Goal: Browse casually: Explore the website without a specific task or goal

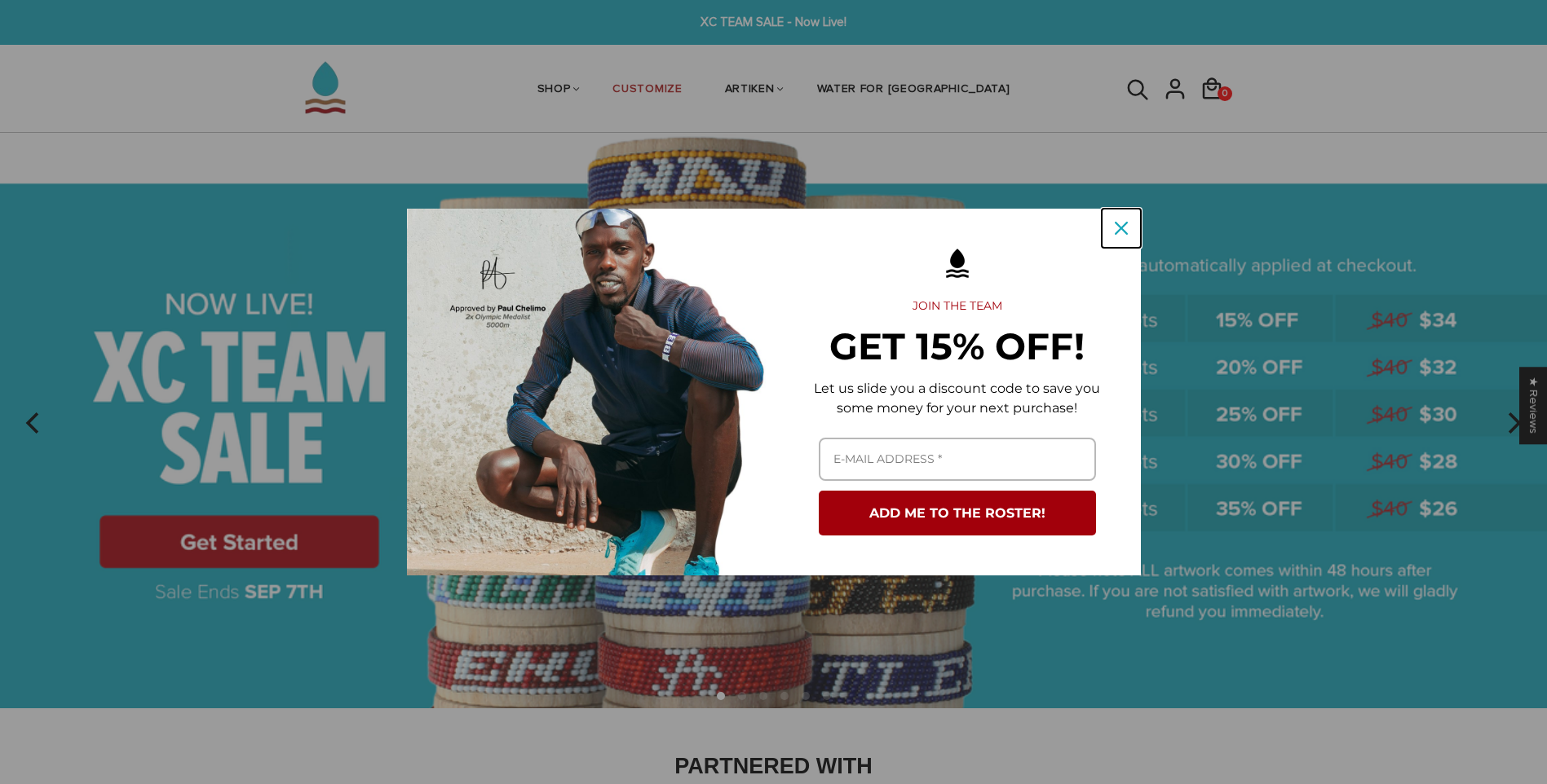
click at [1128, 225] on div "Close" at bounding box center [1120, 227] width 26 height 26
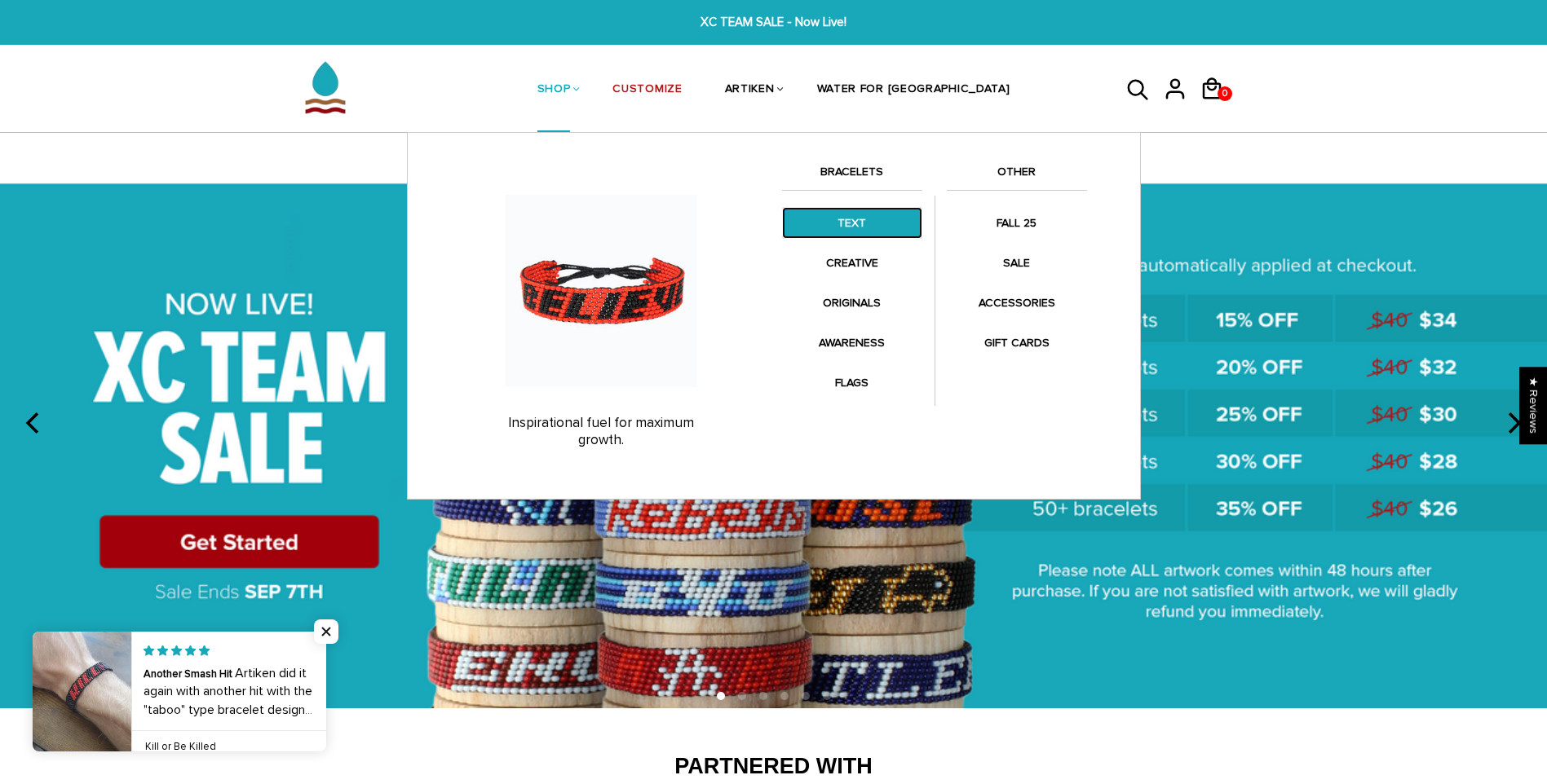
click at [872, 234] on link "TEXT" at bounding box center [852, 223] width 140 height 32
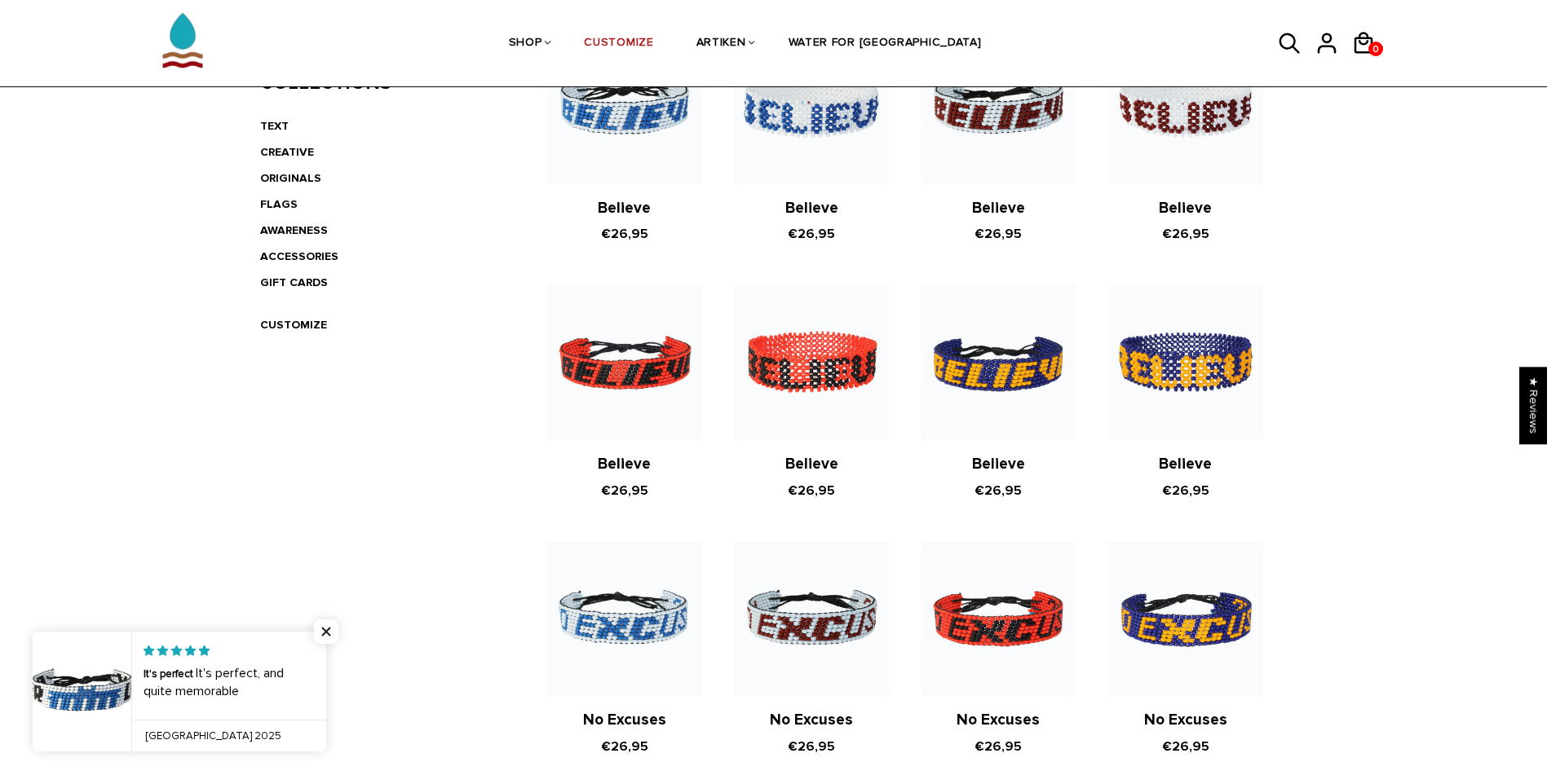
scroll to position [234, 0]
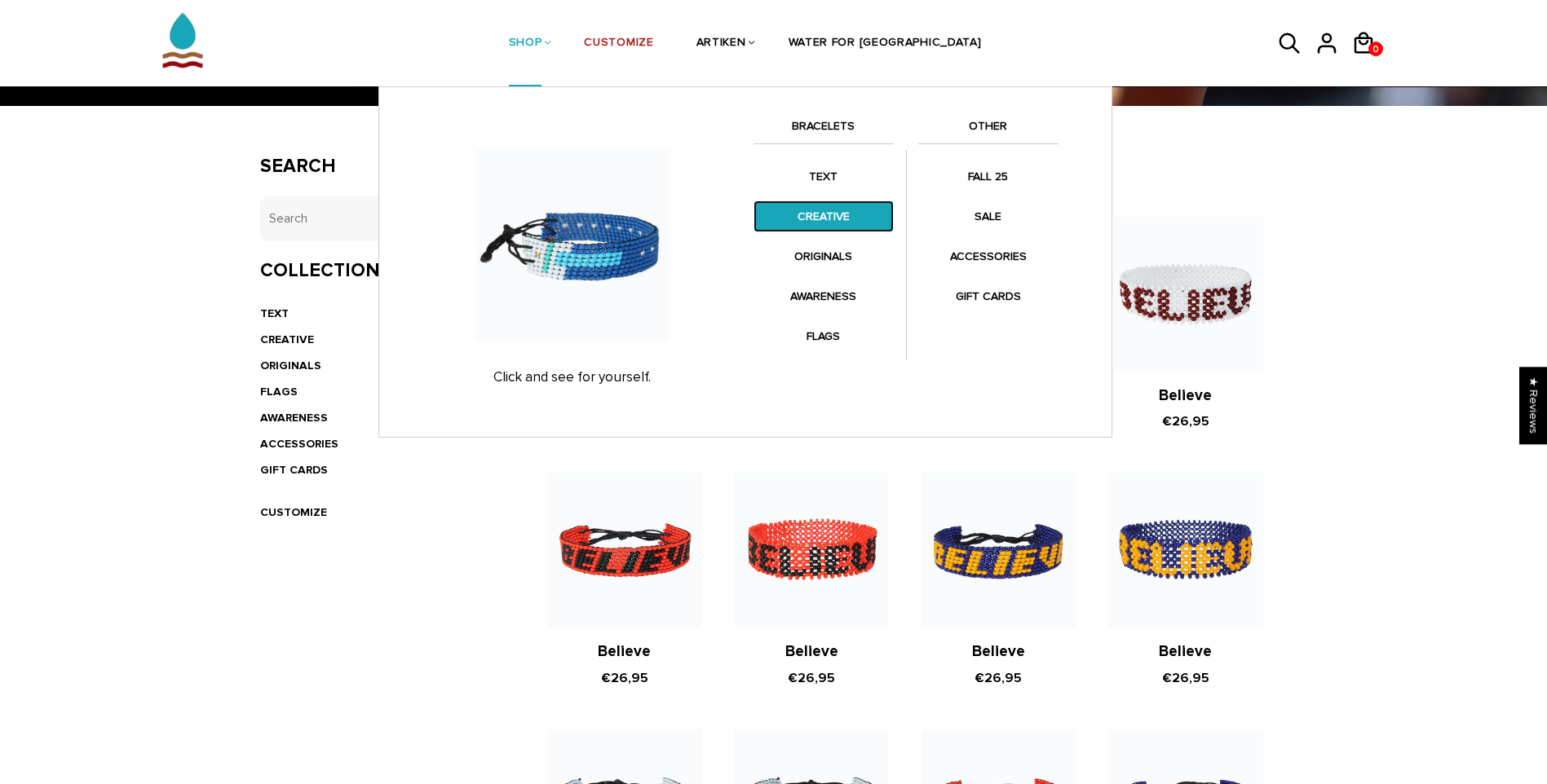
click at [798, 202] on link "CREATIVE" at bounding box center [823, 217] width 140 height 32
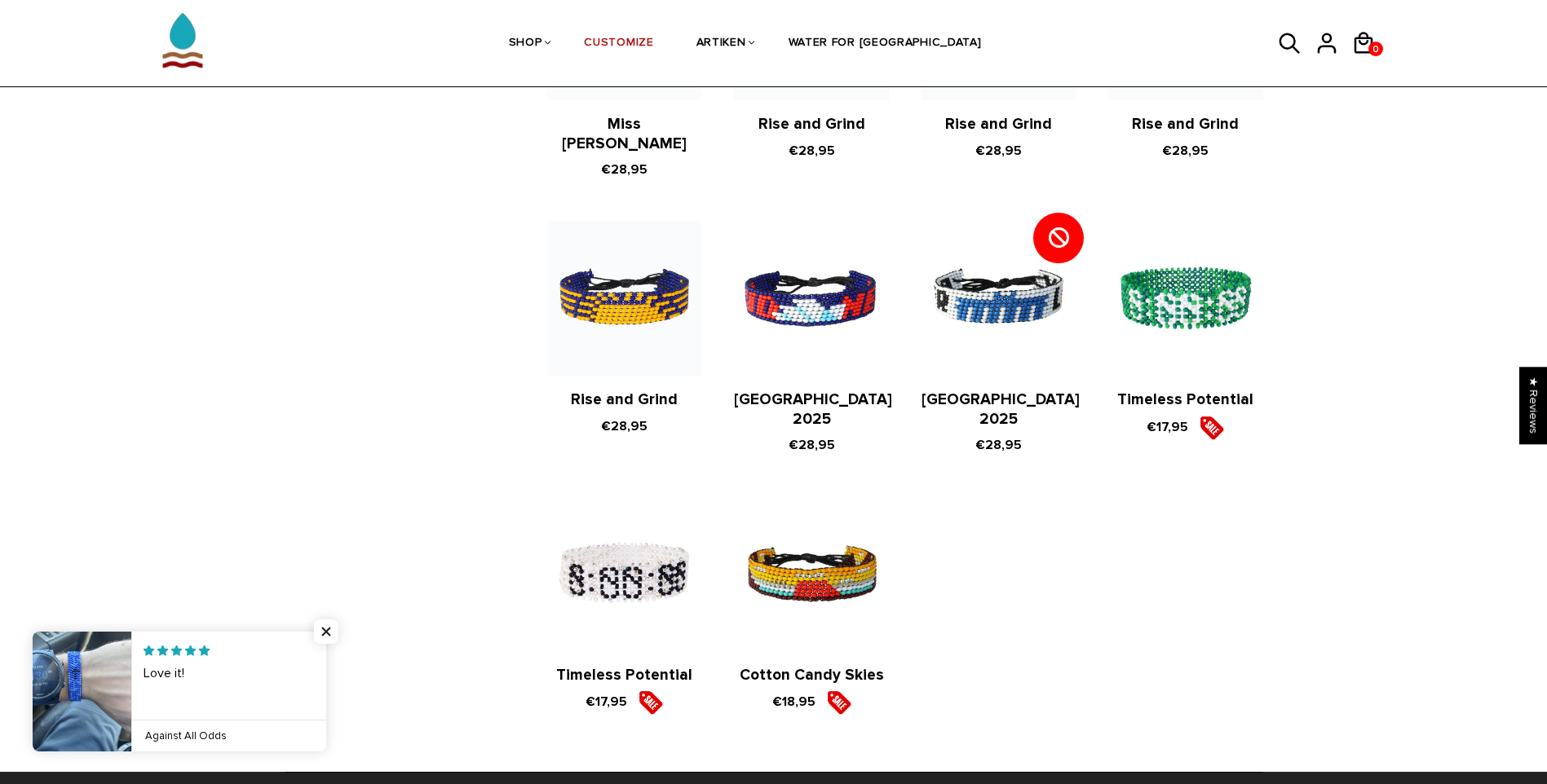
scroll to position [1467, 0]
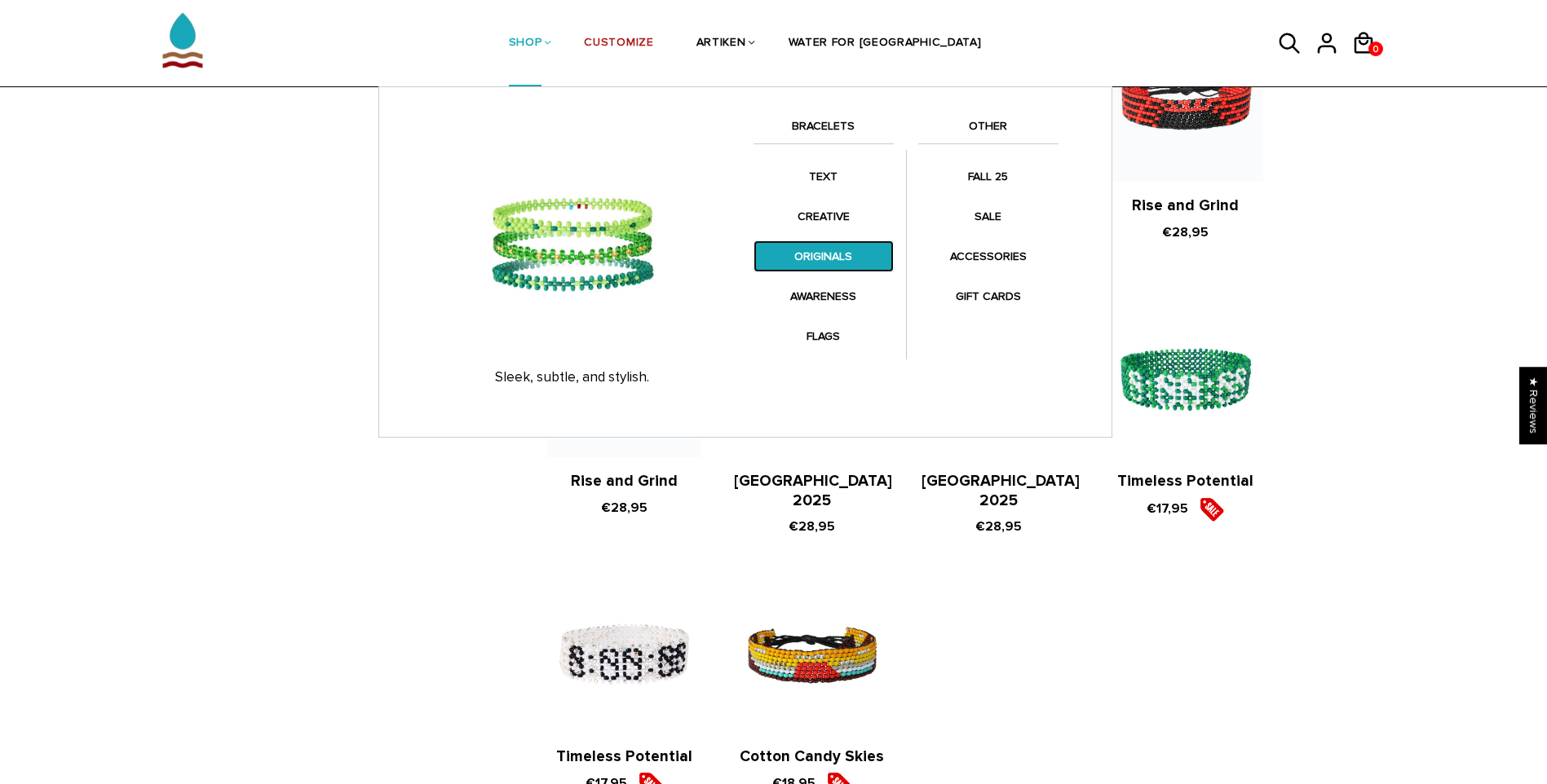
click at [854, 254] on link "ORIGINALS" at bounding box center [823, 257] width 140 height 32
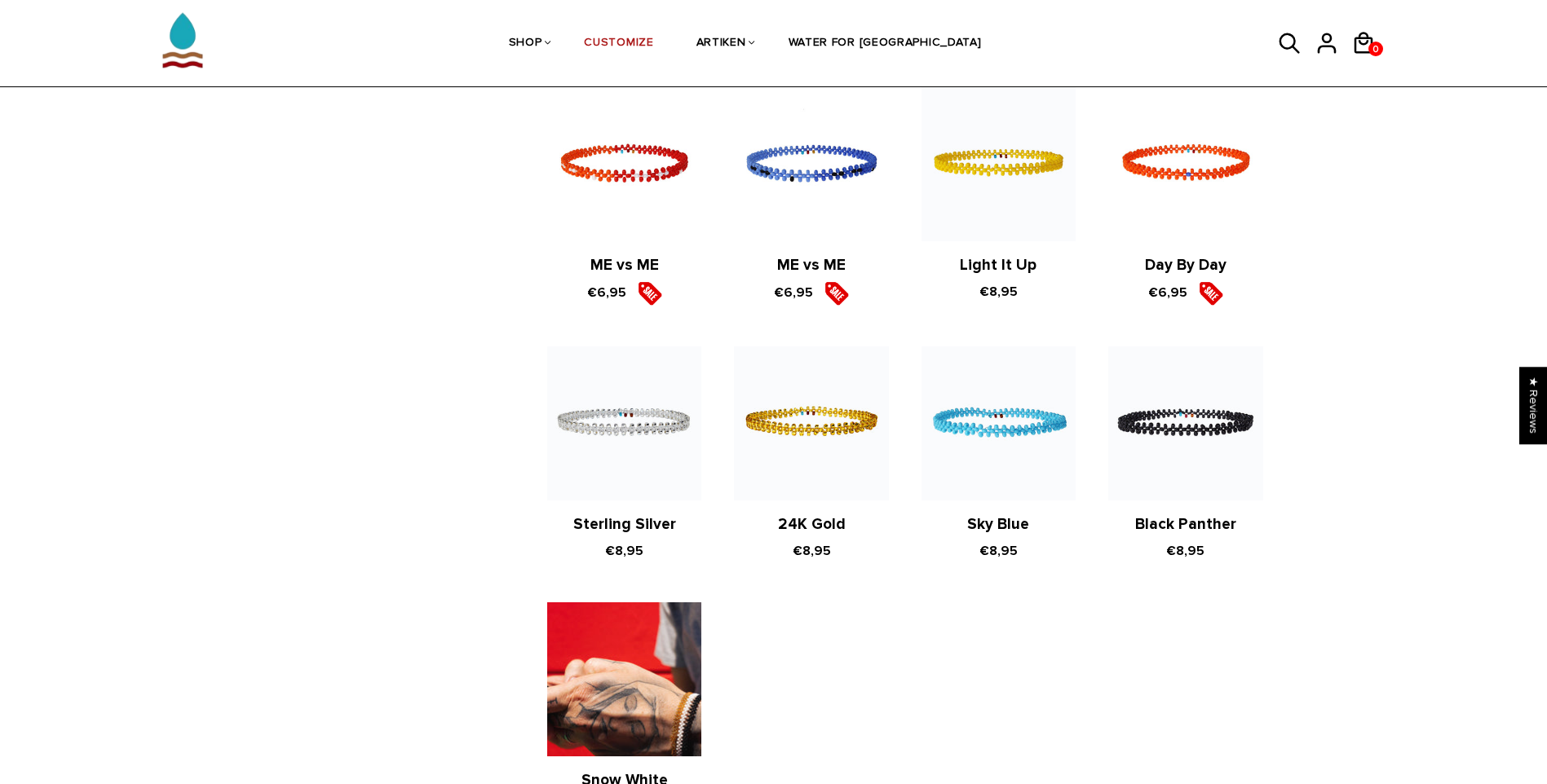
scroll to position [1223, 0]
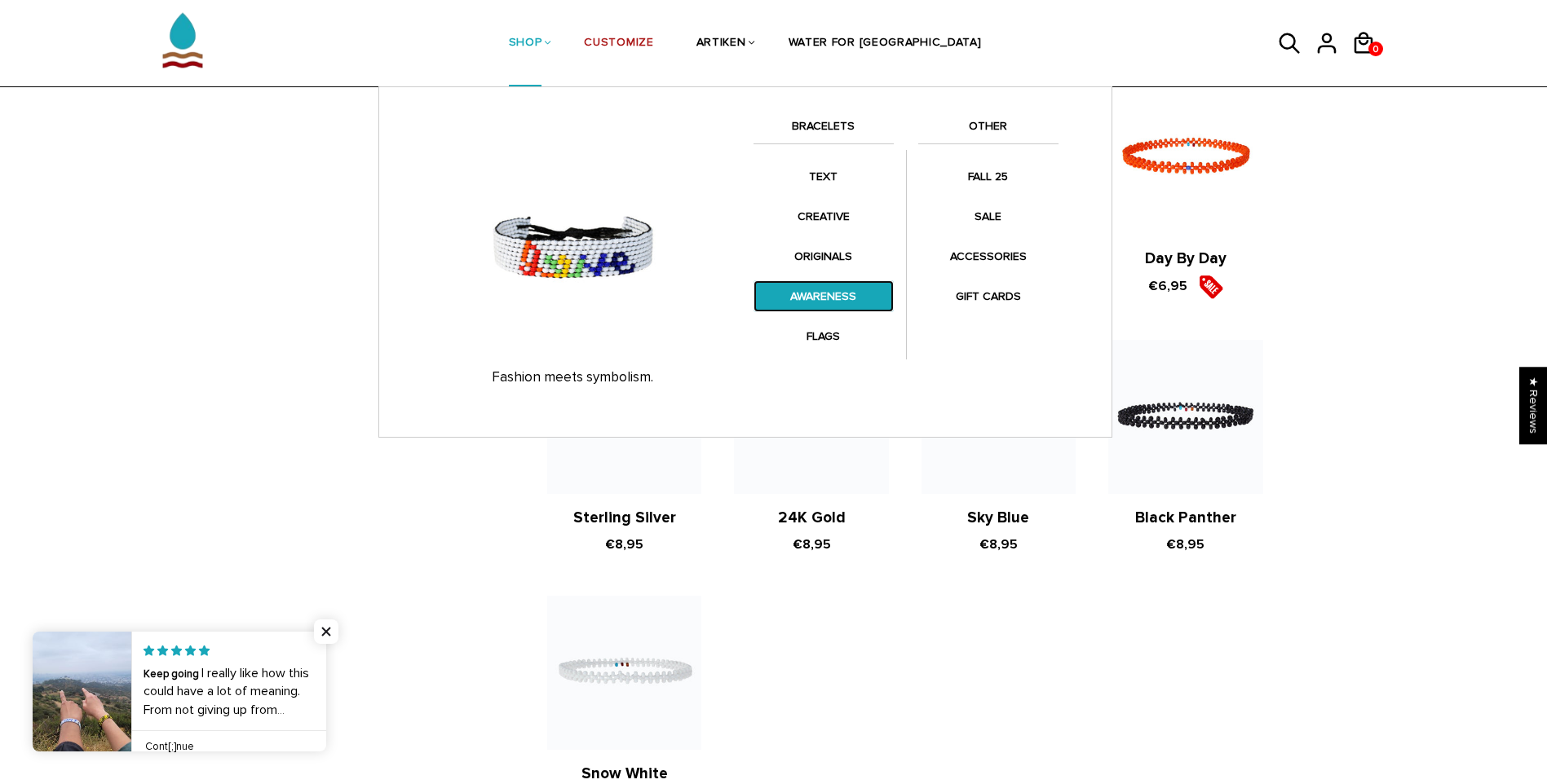
click at [808, 305] on link "AWARENESS" at bounding box center [823, 296] width 140 height 32
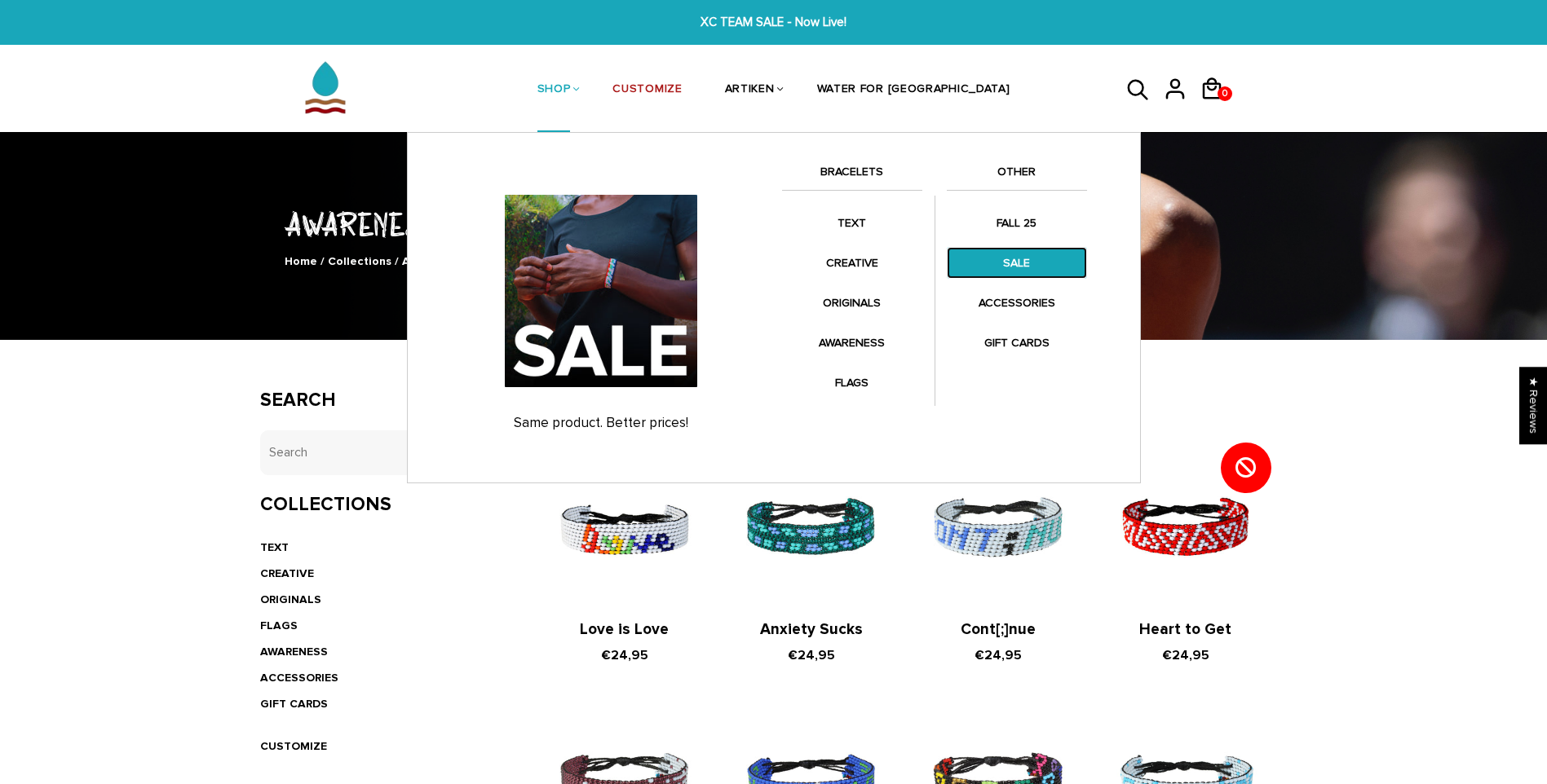
click at [996, 262] on link "SALE" at bounding box center [1017, 263] width 140 height 32
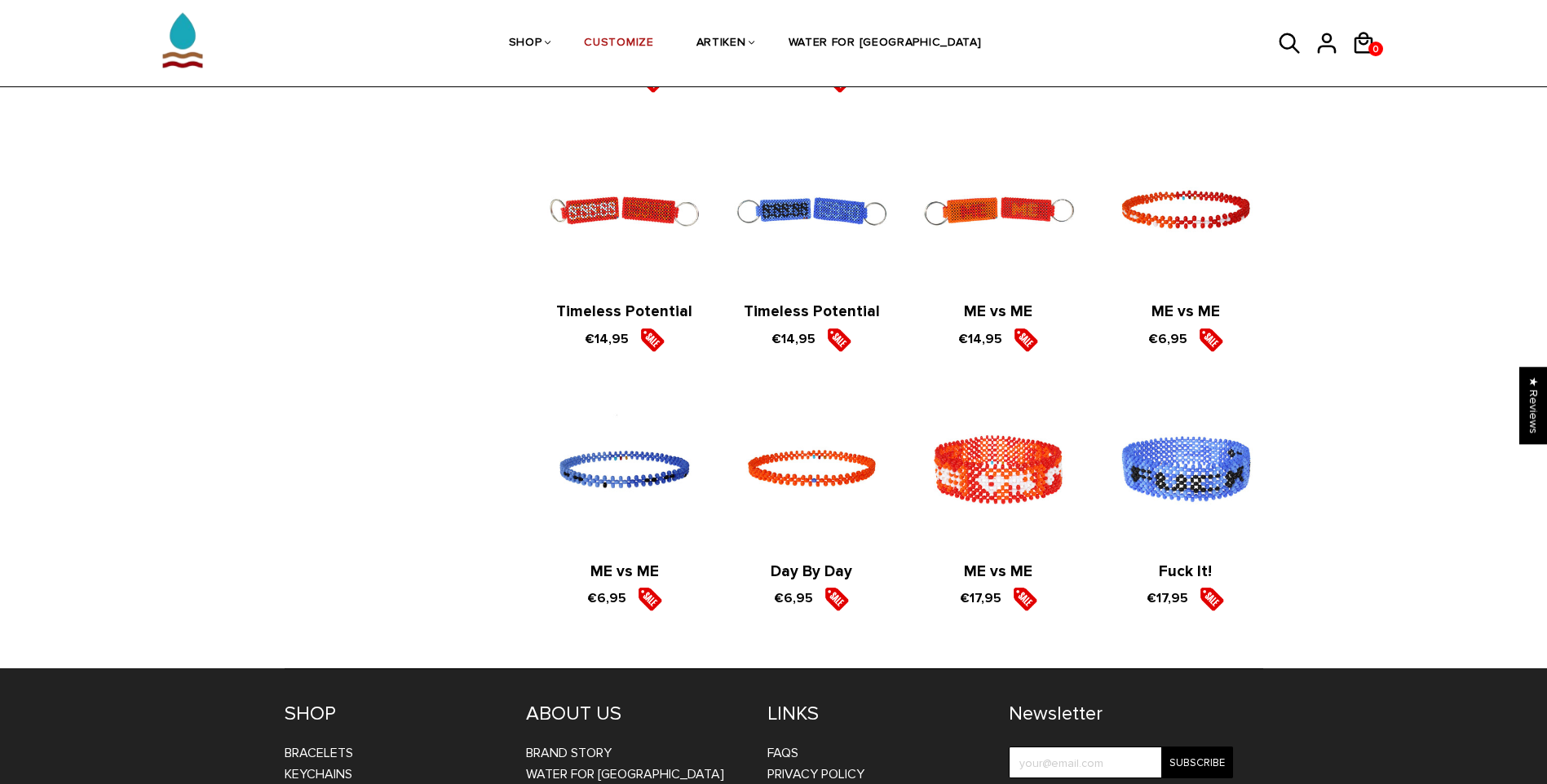
scroll to position [2017, 0]
